Goal: Task Accomplishment & Management: Manage account settings

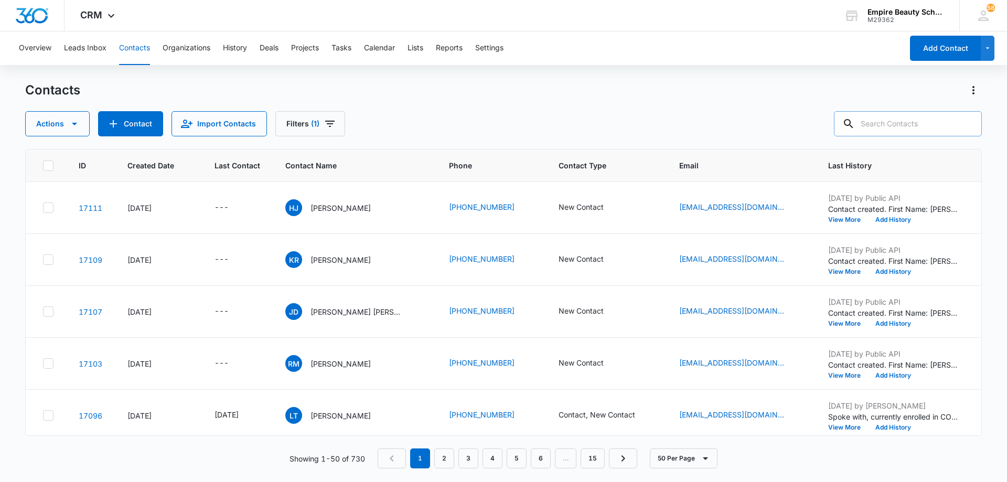
click at [951, 122] on input "text" at bounding box center [908, 123] width 148 height 25
type input "[PERSON_NAME]"
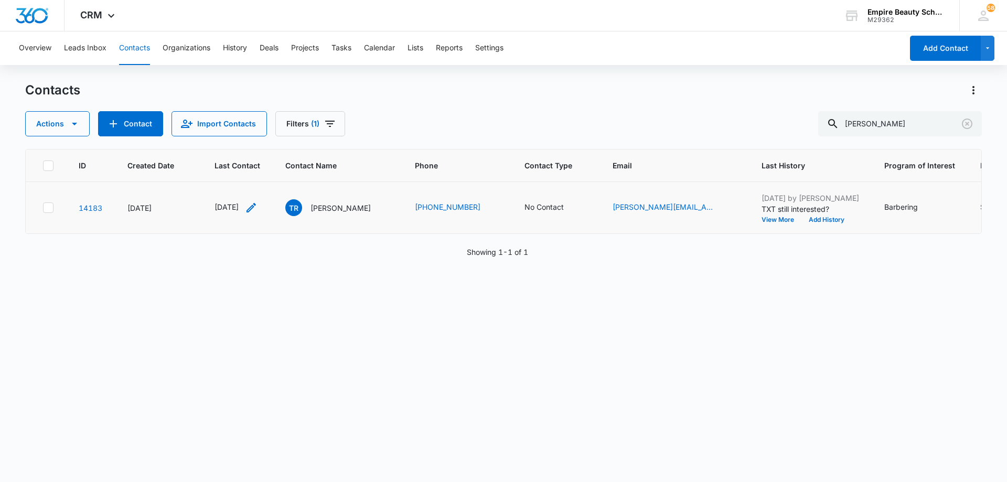
click at [258, 209] on icon "Last Contact - 1760313600 - Select to Edit Field" at bounding box center [251, 207] width 13 height 13
click at [262, 141] on input "[DATE]" at bounding box center [245, 141] width 77 height 12
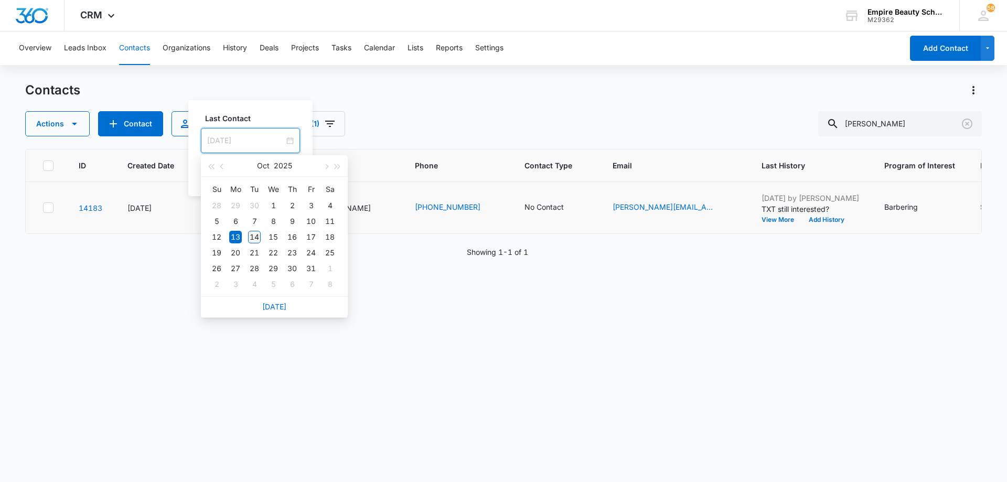
type input "[DATE]"
click at [253, 237] on div "14" at bounding box center [254, 237] width 13 height 13
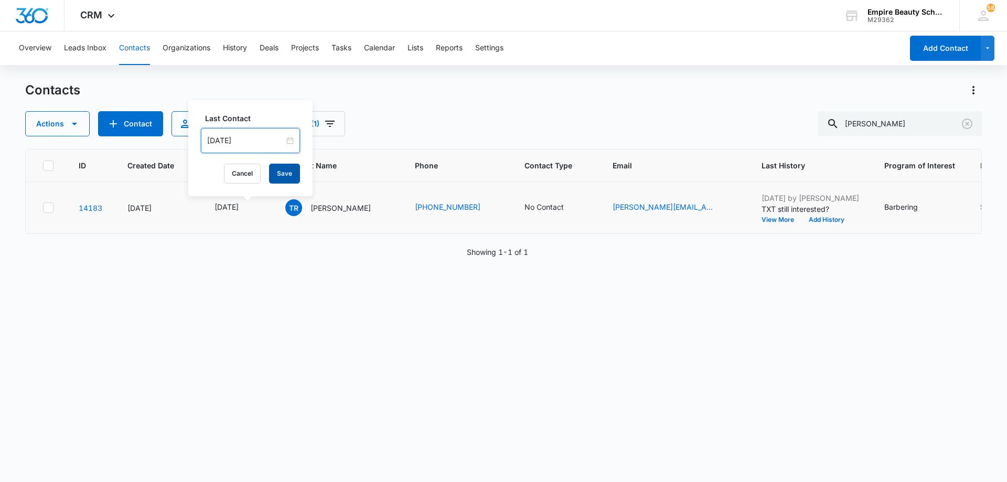
click at [270, 175] on button "Save" at bounding box center [284, 174] width 31 height 20
click at [581, 207] on icon "Contact Type - No Contact - Select to Edit Field" at bounding box center [576, 207] width 13 height 13
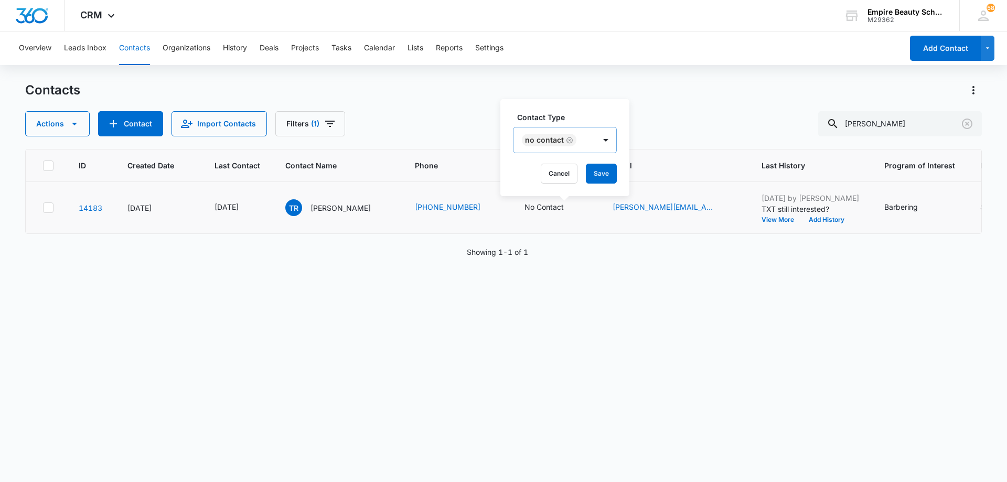
click at [569, 142] on icon "Remove No Contact" at bounding box center [569, 140] width 7 height 8
drag, startPoint x: 582, startPoint y: 142, endPoint x: 580, endPoint y: 155, distance: 12.7
click at [582, 143] on div "Contact Type" at bounding box center [549, 141] width 70 height 24
click at [566, 233] on div "Contact" at bounding box center [558, 235] width 65 height 11
click at [589, 137] on div at bounding box center [594, 140] width 17 height 17
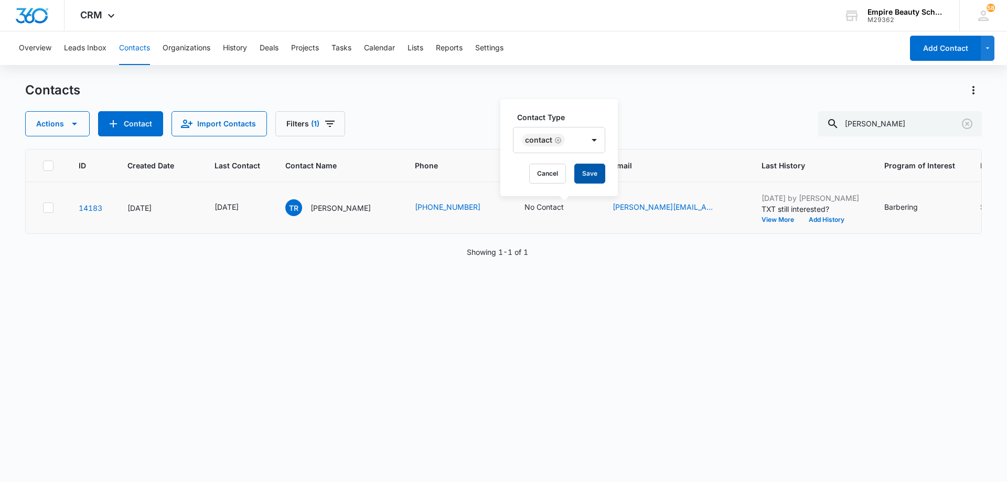
click at [590, 167] on button "Save" at bounding box center [589, 174] width 31 height 20
click at [569, 206] on icon "Contact Type - Contact - Select to Edit Field" at bounding box center [564, 207] width 9 height 9
click at [560, 142] on icon "Remove Contact" at bounding box center [557, 140] width 6 height 6
click at [565, 142] on div at bounding box center [545, 140] width 47 height 13
click at [561, 249] on div "APPT" at bounding box center [559, 254] width 92 height 19
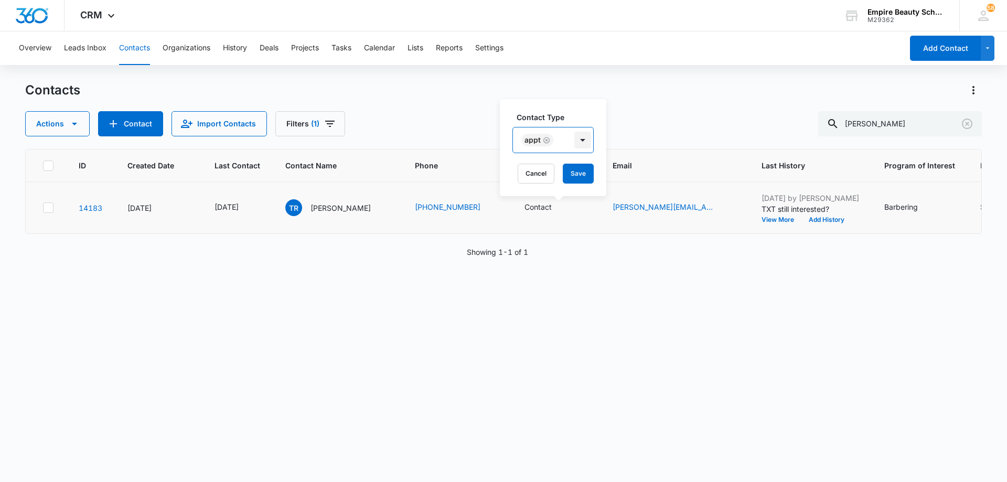
drag, startPoint x: 575, startPoint y: 147, endPoint x: 585, endPoint y: 175, distance: 29.0
click at [575, 148] on div at bounding box center [582, 140] width 17 height 17
click at [585, 176] on button "Save" at bounding box center [578, 174] width 31 height 20
click at [826, 218] on button "Add History" at bounding box center [827, 220] width 50 height 6
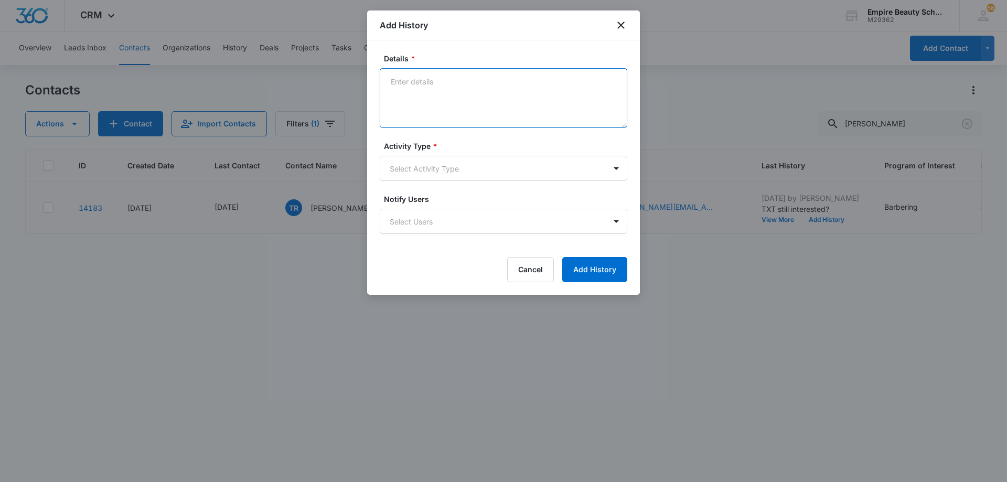
click at [569, 88] on textarea "Details *" at bounding box center [504, 98] width 248 height 60
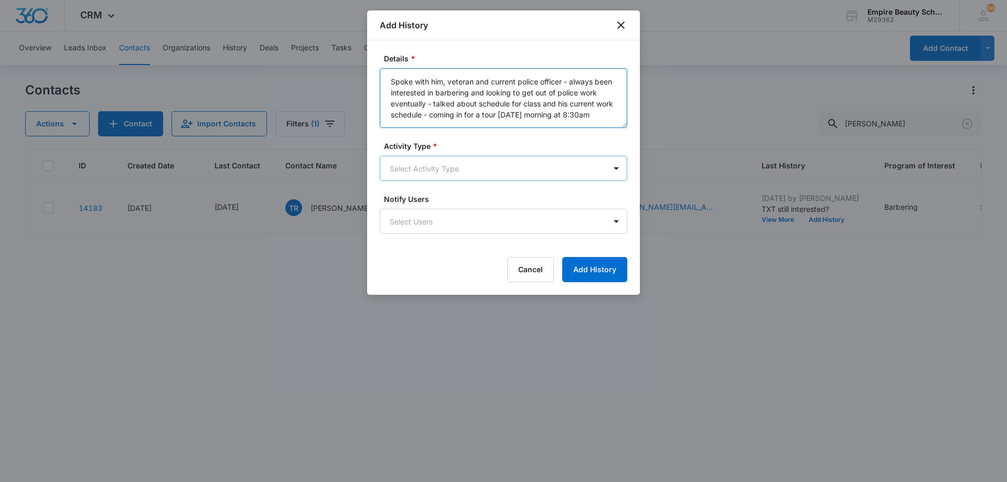
type textarea "Spoke with him, veteran and current police officer - always been interested in …"
click at [443, 171] on body "CRM Apps Forms CRM Email Shop Payments POS Files Brand Settings AI Assistant Em…" at bounding box center [503, 241] width 1007 height 482
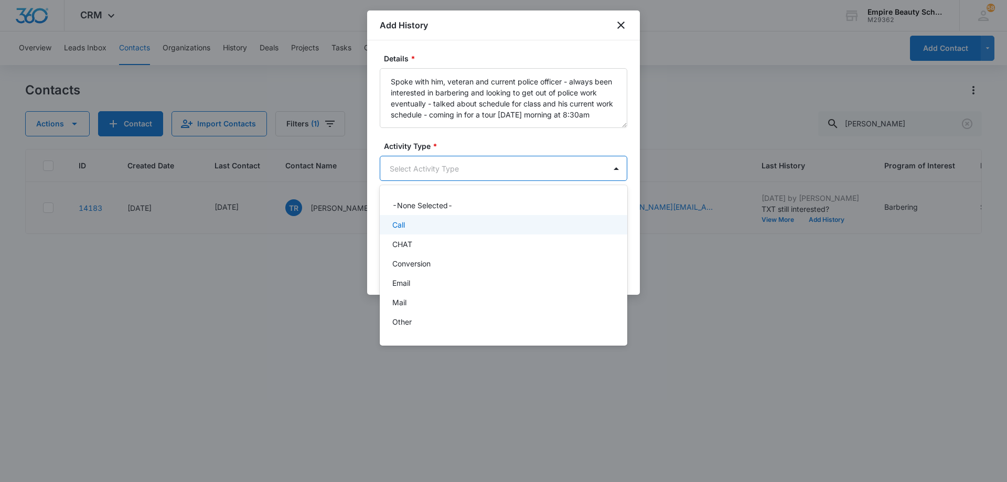
click at [442, 227] on div "Call" at bounding box center [502, 224] width 220 height 11
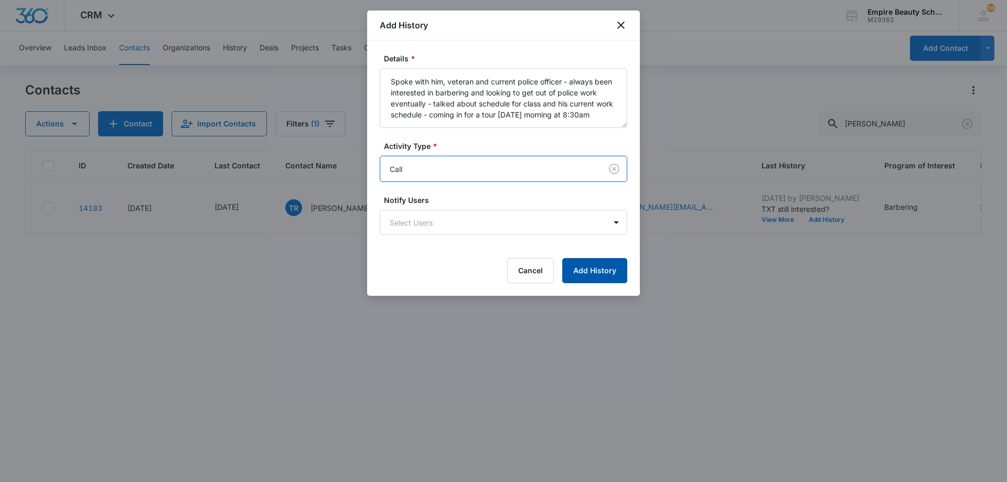
click at [573, 268] on button "Add History" at bounding box center [594, 270] width 65 height 25
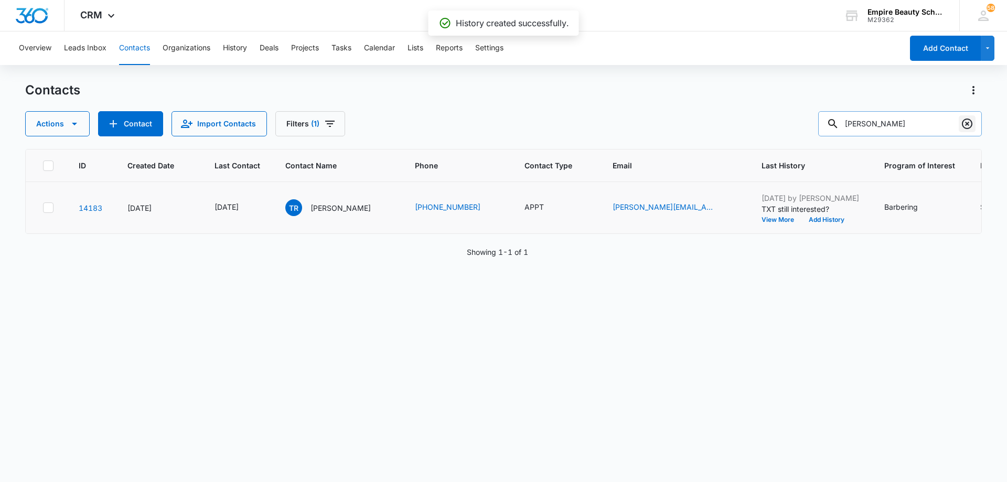
click at [970, 123] on icon "Clear" at bounding box center [967, 124] width 13 height 13
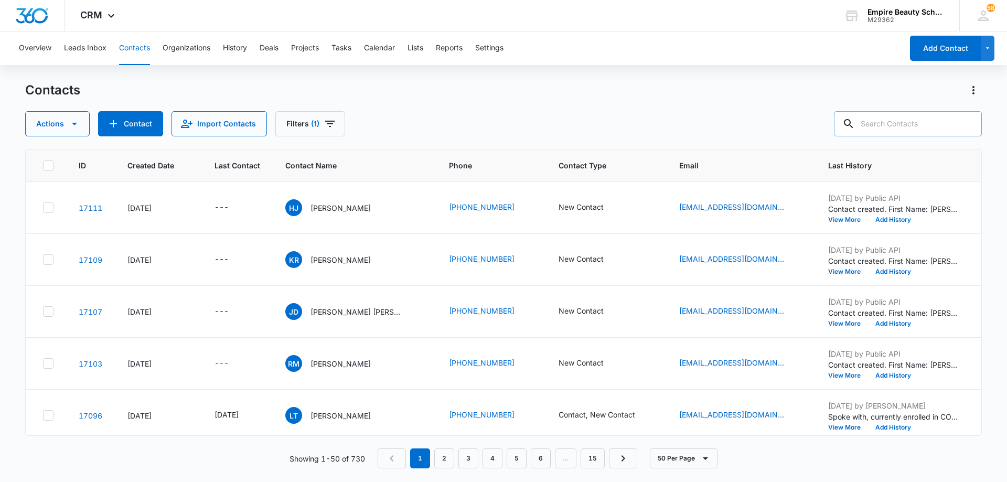
click at [453, 107] on div "Contacts Actions Contact Import Contacts Filters (1)" at bounding box center [503, 109] width 957 height 55
